Goal: Task Accomplishment & Management: Use online tool/utility

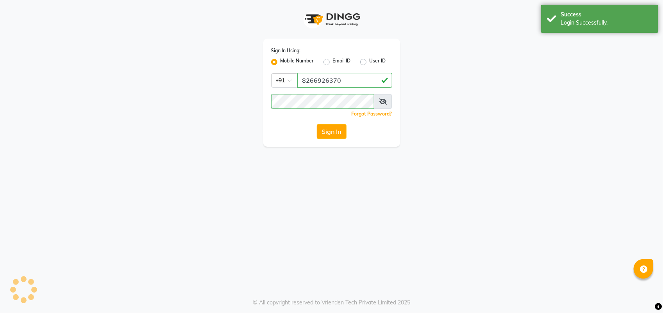
select select "service"
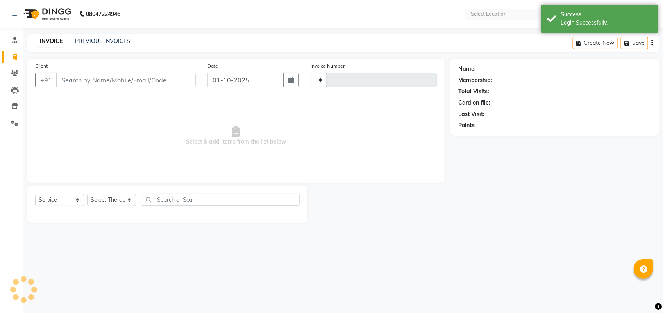
type input "0144"
select select "3496"
select select "en"
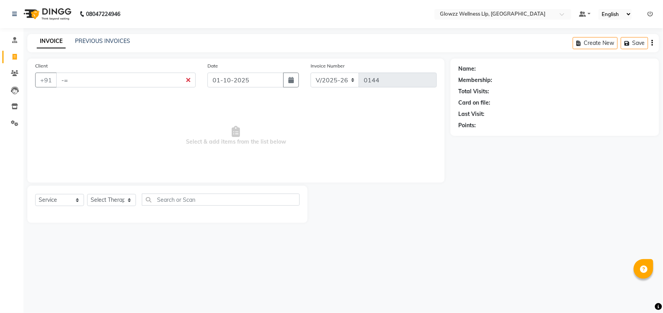
type input "-"
click at [333, 142] on span "Select & add items from the list below" at bounding box center [236, 136] width 402 height 78
click at [330, 244] on div "08047224946 Select Location × Glowzz Wellness Llp, Stadium Road Default Panel M…" at bounding box center [331, 156] width 663 height 313
click at [323, 102] on span "Select & add items from the list below" at bounding box center [236, 136] width 402 height 78
click at [650, 14] on icon at bounding box center [649, 13] width 5 height 5
